Goal: Task Accomplishment & Management: Use online tool/utility

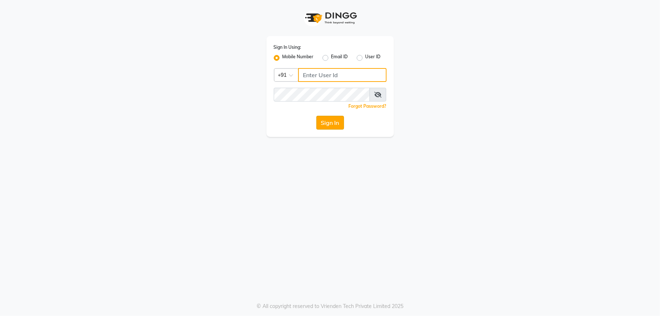
type input "1234567000"
click at [324, 126] on button "Sign In" at bounding box center [330, 123] width 28 height 14
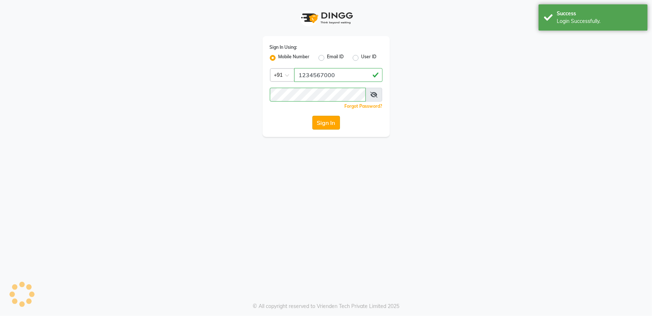
select select "service"
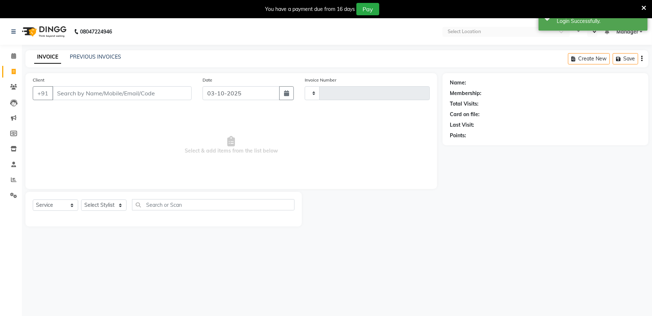
click at [334, 140] on span "Select & add items from the list below" at bounding box center [231, 145] width 397 height 73
type input "2346"
select select "6961"
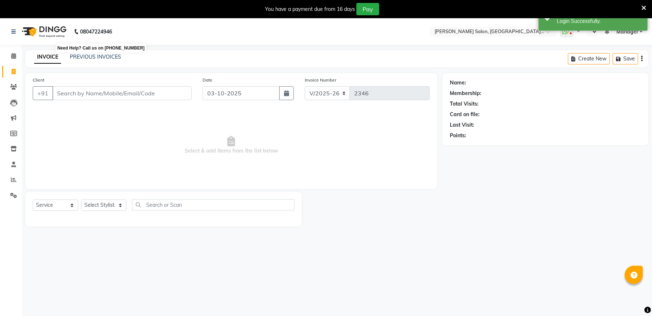
select select "en"
